Goal: Complete application form: Complete application form

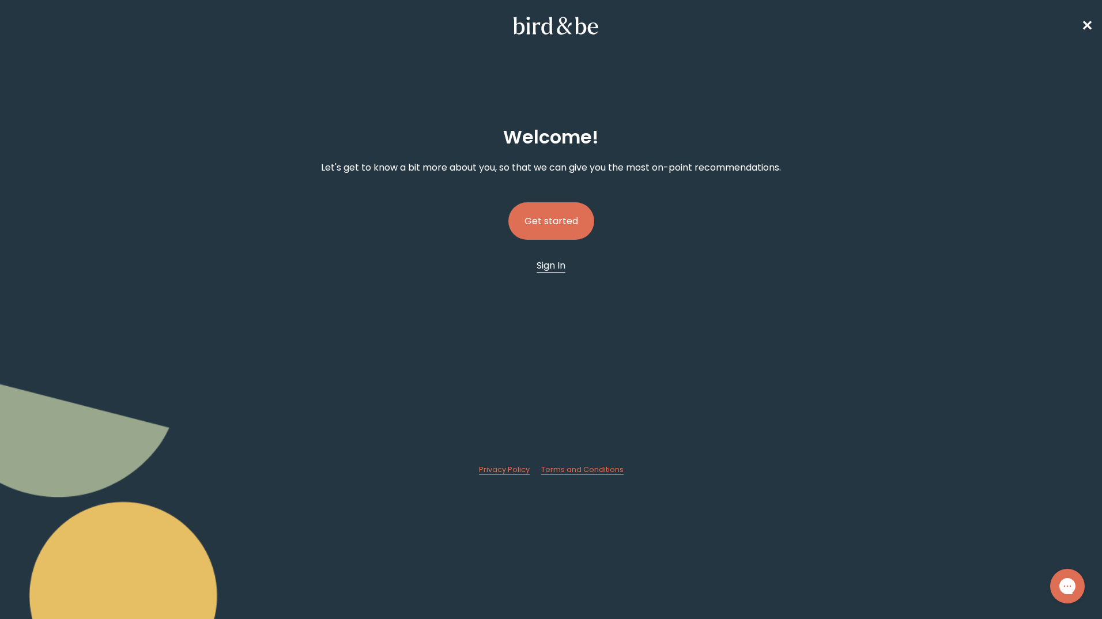
click at [555, 268] on span "Sign In" at bounding box center [550, 265] width 29 height 13
click at [542, 217] on button "Get started" at bounding box center [551, 220] width 86 height 37
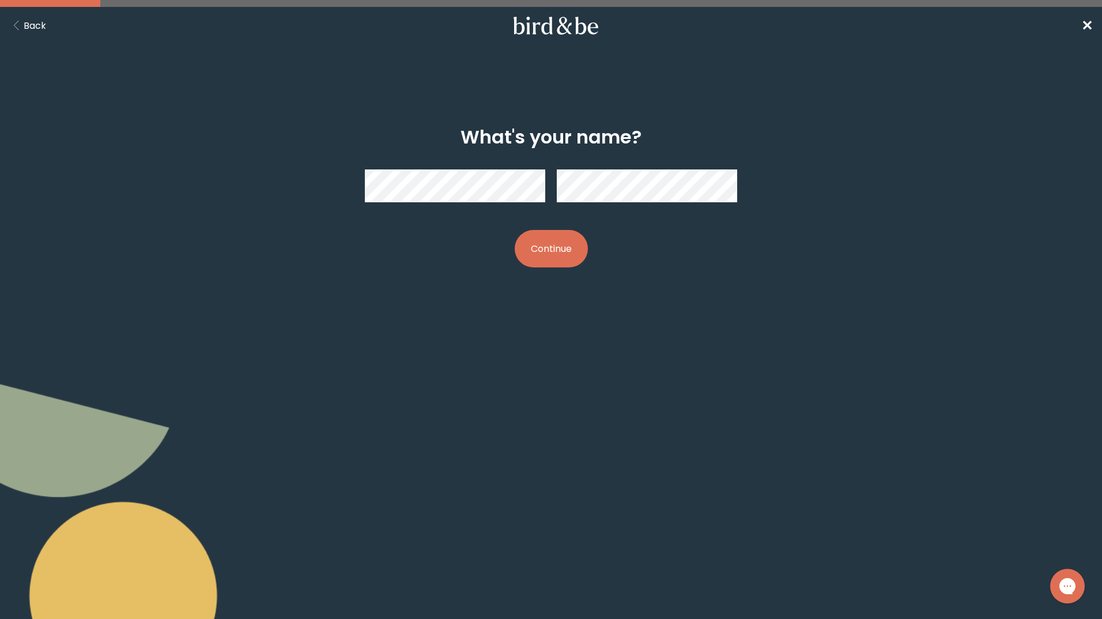
click at [532, 236] on button "Continue" at bounding box center [550, 248] width 73 height 37
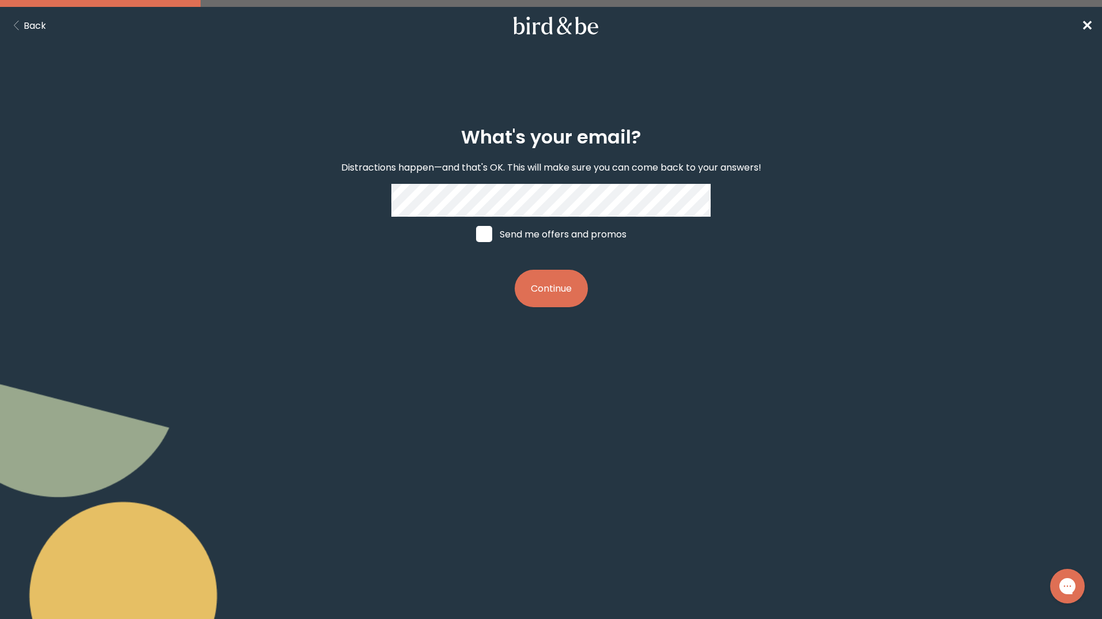
click at [533, 294] on button "Continue" at bounding box center [550, 288] width 73 height 37
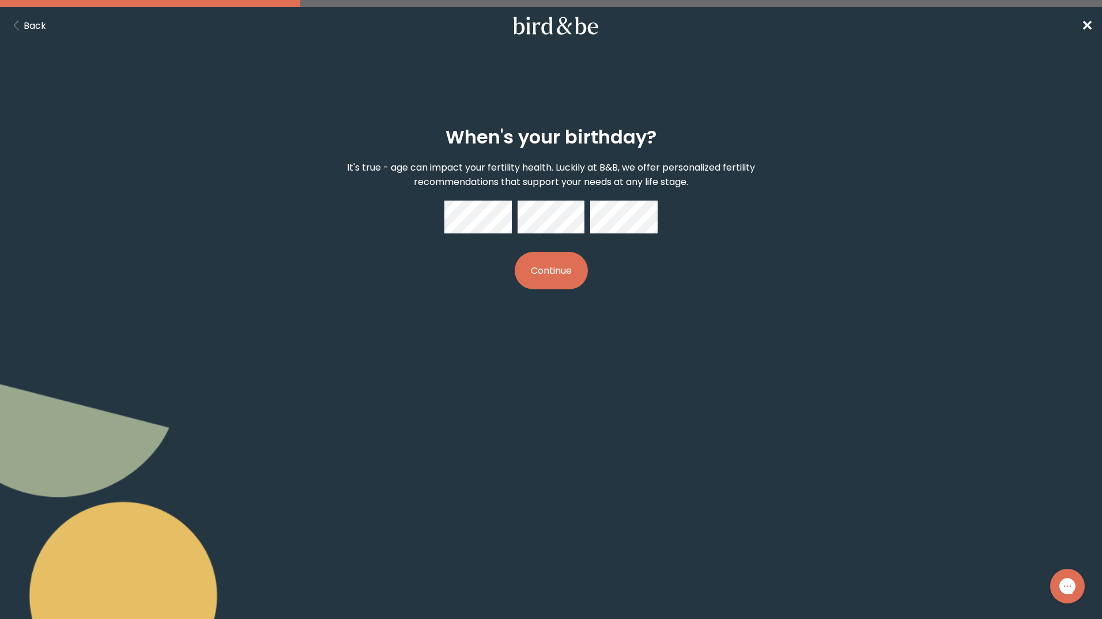
click at [553, 273] on button "Continue" at bounding box center [550, 270] width 73 height 37
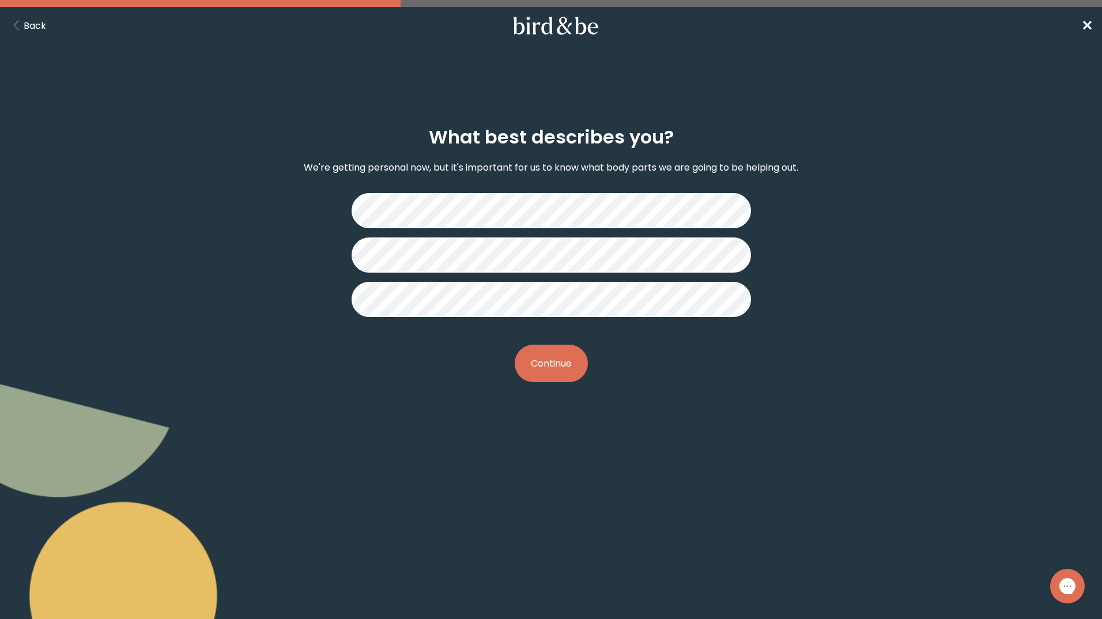
click at [566, 379] on button "Continue" at bounding box center [550, 363] width 73 height 37
click at [565, 366] on button "Continue" at bounding box center [550, 363] width 73 height 37
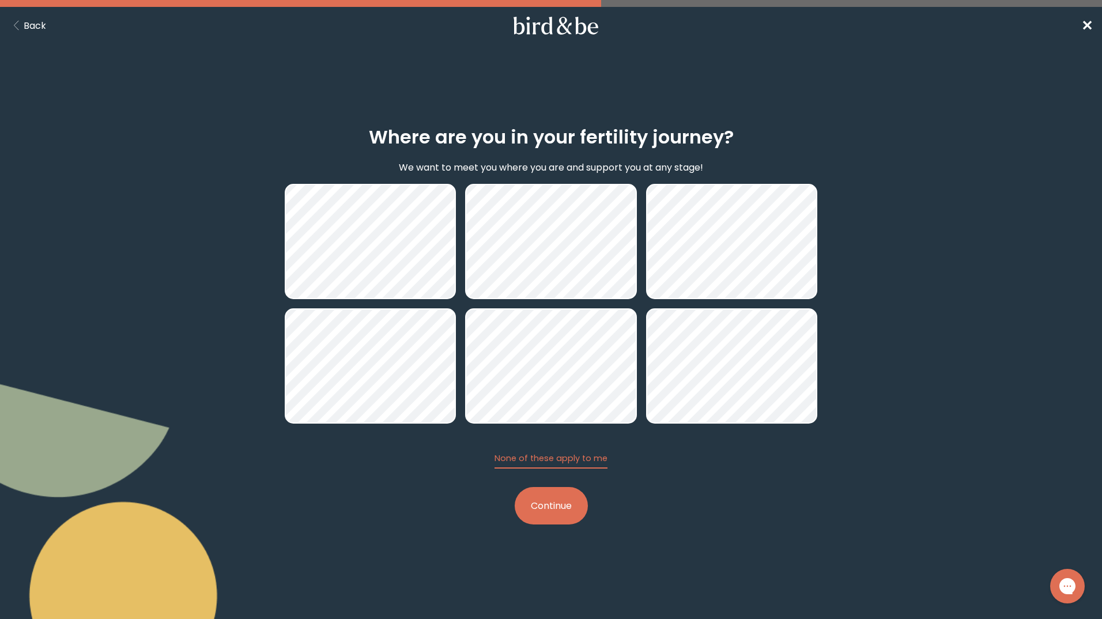
click at [548, 504] on button "Continue" at bounding box center [550, 505] width 73 height 37
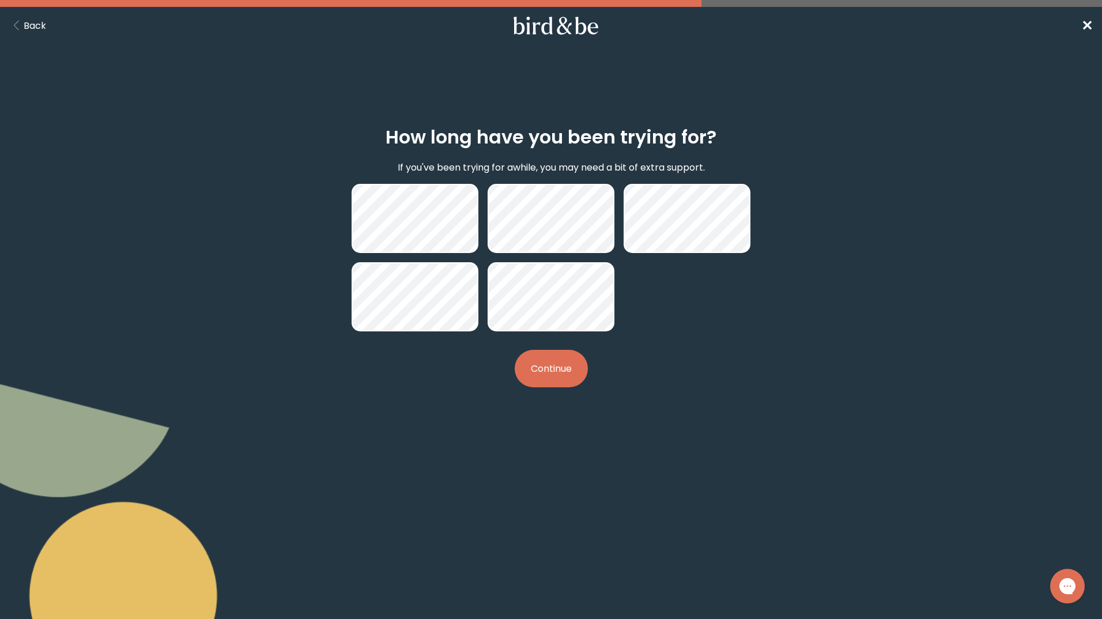
click at [553, 377] on button "Continue" at bounding box center [550, 368] width 73 height 37
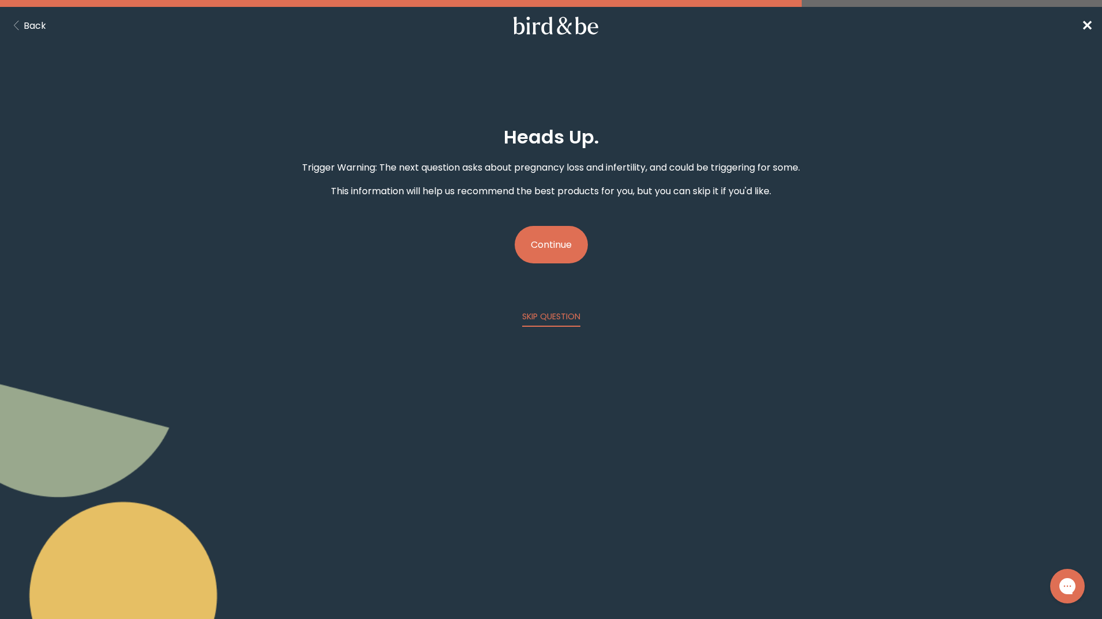
click at [544, 244] on button "Continue" at bounding box center [550, 244] width 73 height 37
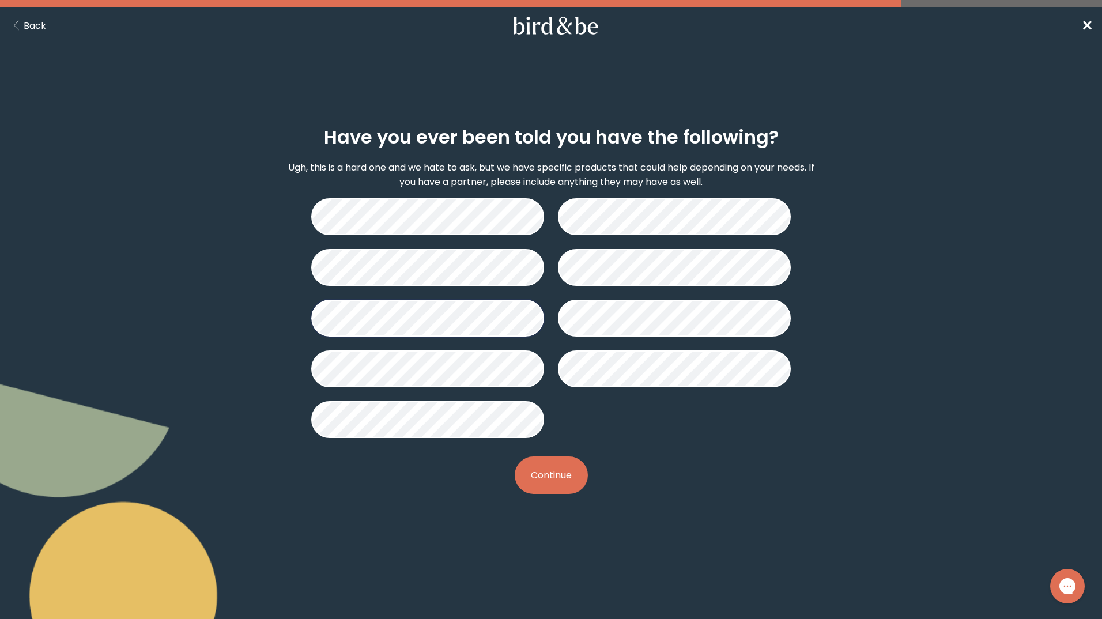
click at [562, 481] on button "Continue" at bounding box center [550, 474] width 73 height 37
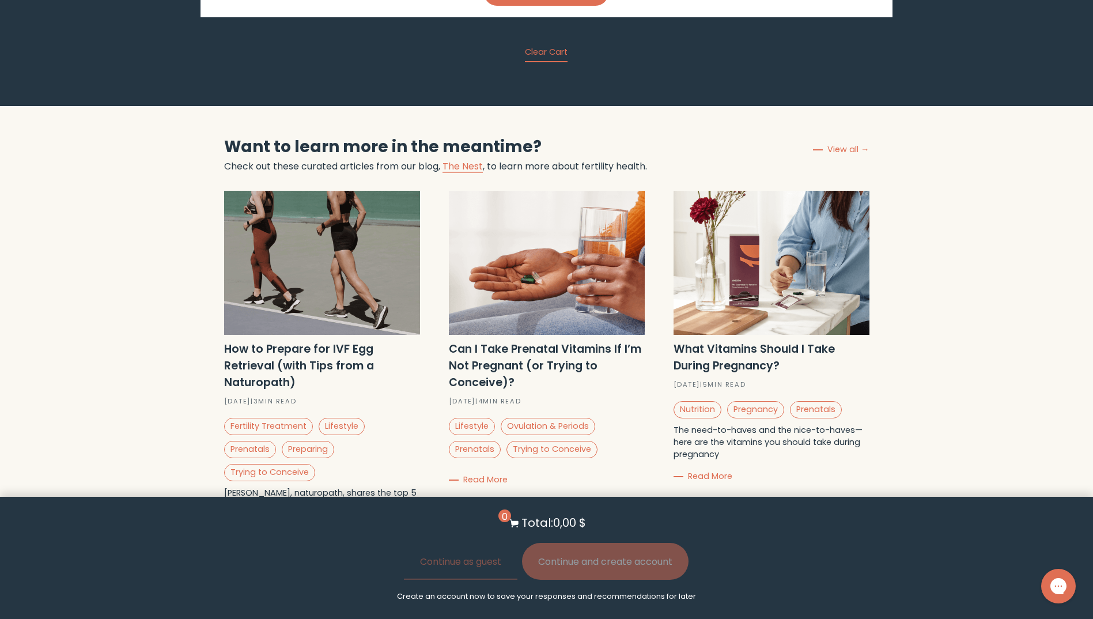
scroll to position [3169, 0]
